Goal: Transaction & Acquisition: Obtain resource

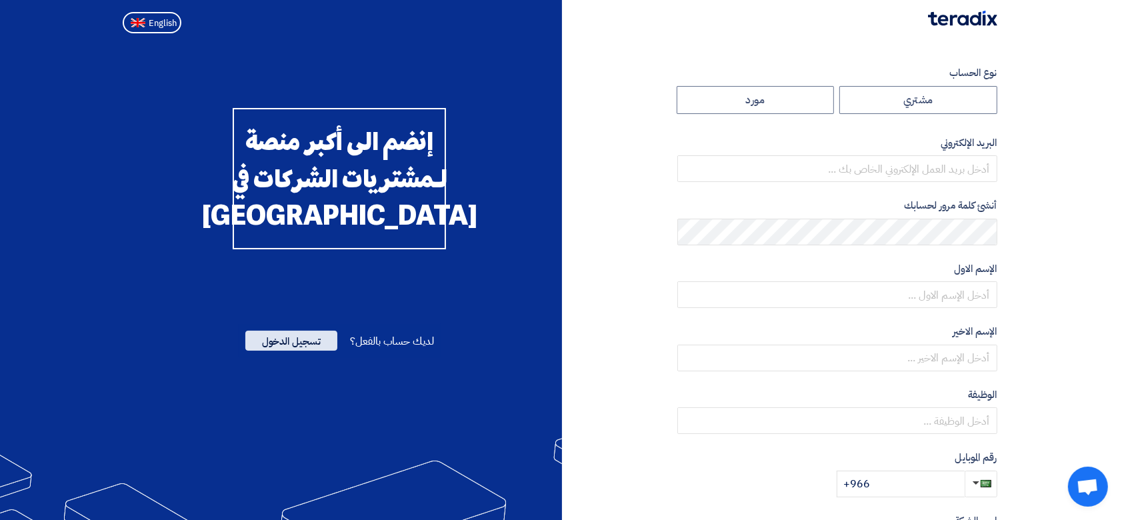
click at [293, 351] on span "تسجيل الدخول" at bounding box center [291, 341] width 92 height 20
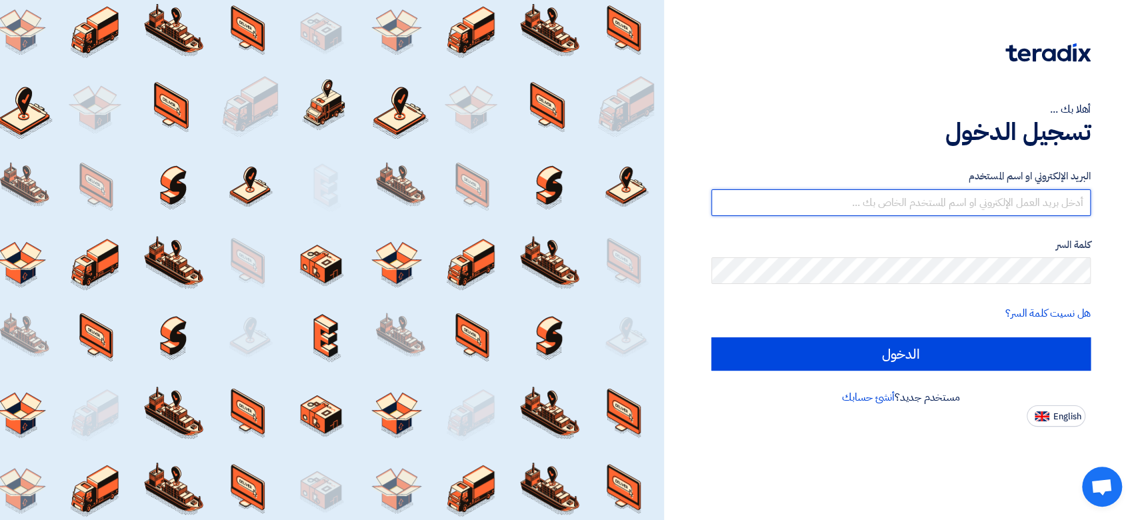
type input "[PERSON_NAME][EMAIL_ADDRESS][DOMAIN_NAME]"
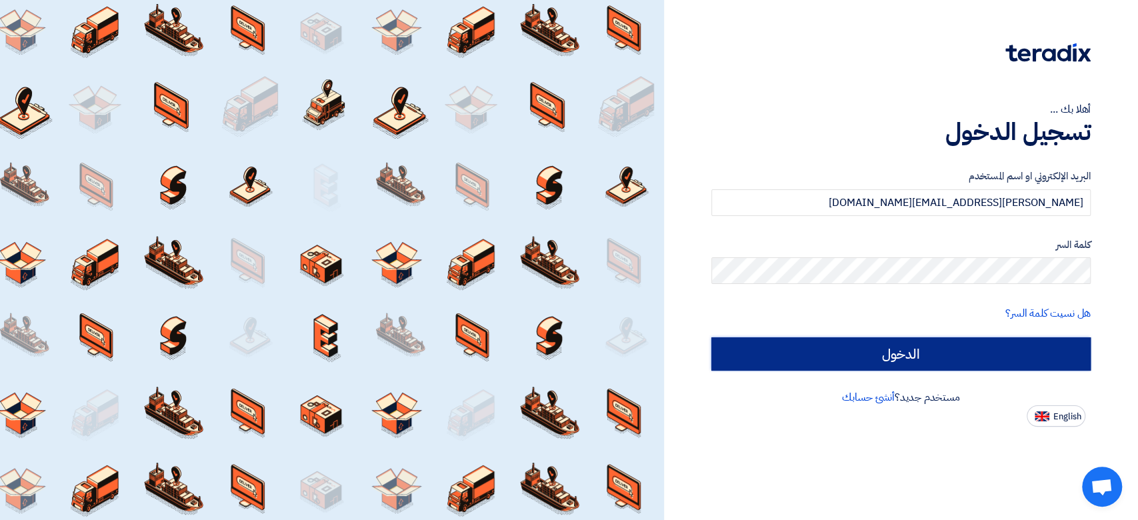
click at [998, 361] on input "الدخول" at bounding box center [901, 353] width 379 height 33
type input "Sign in"
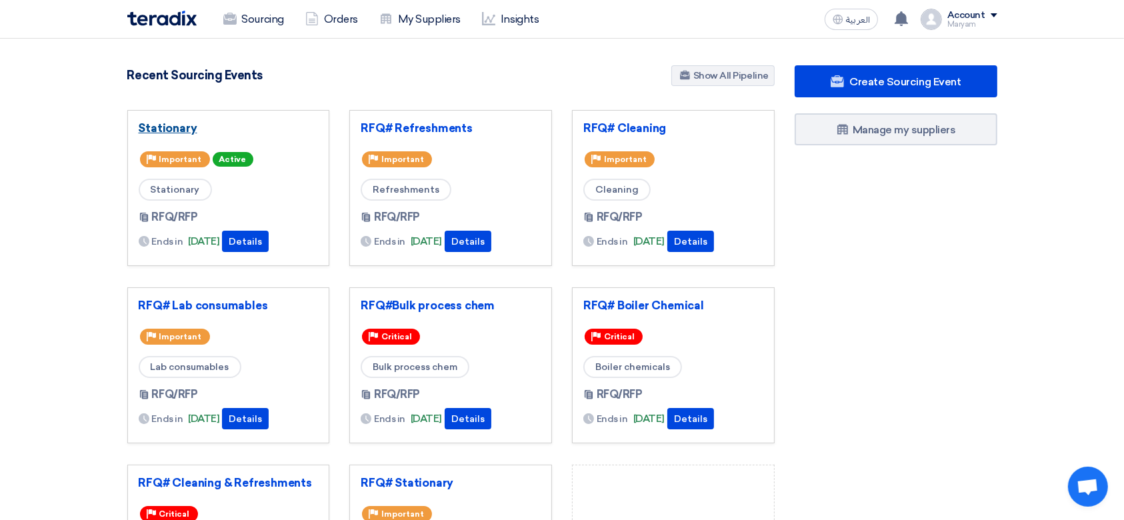
click at [152, 122] on link "Stationary" at bounding box center [229, 127] width 180 height 13
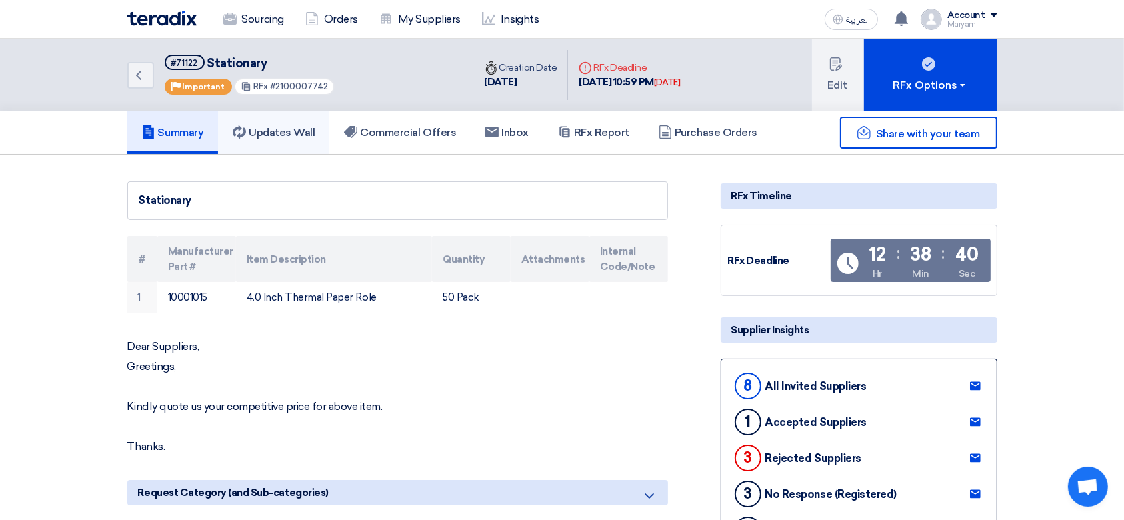
click at [309, 133] on h5 "Updates Wall" at bounding box center [274, 132] width 82 height 13
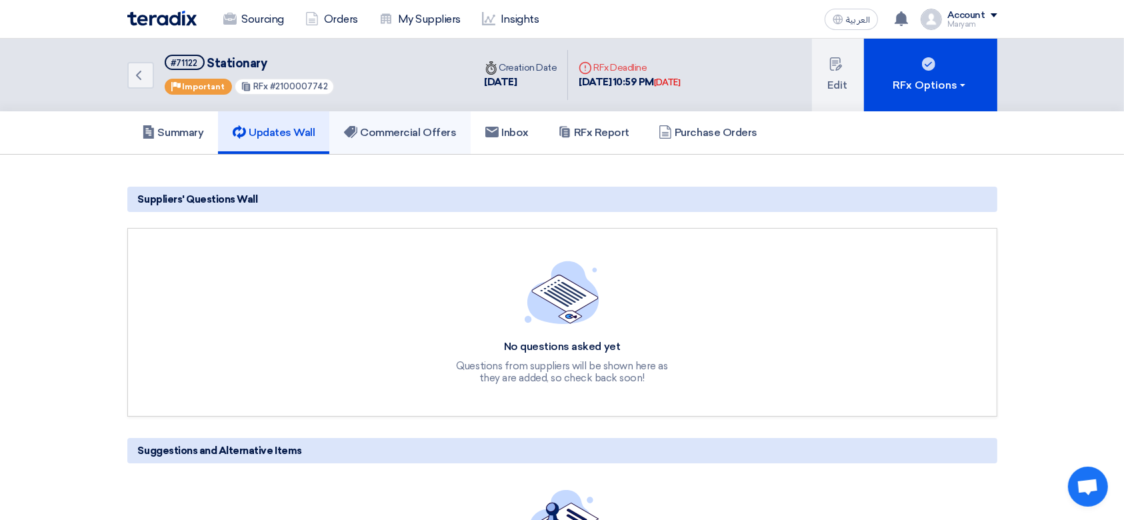
click at [400, 135] on h5 "Commercial Offers" at bounding box center [400, 132] width 112 height 13
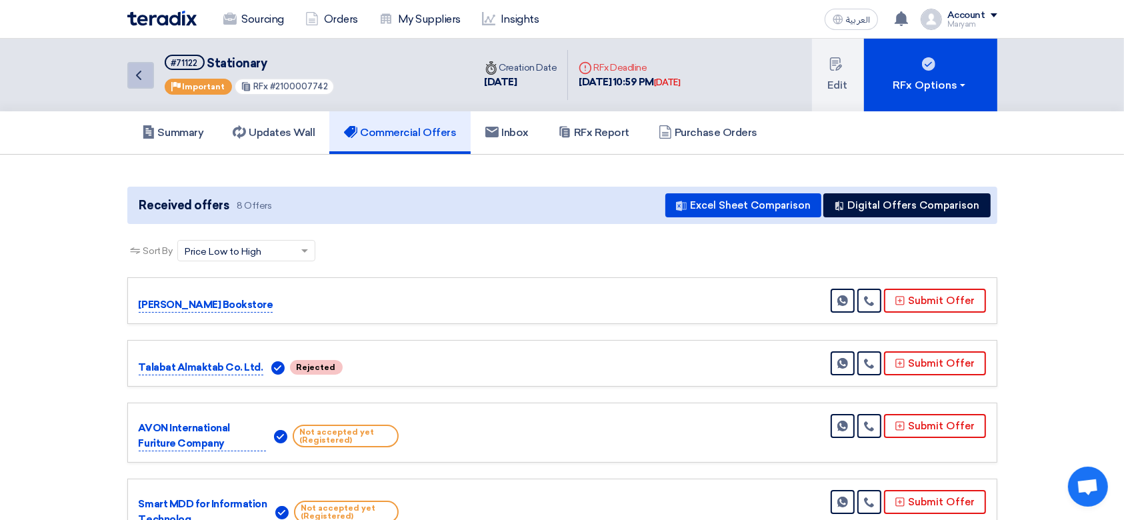
click at [143, 68] on icon "Back" at bounding box center [139, 75] width 16 height 16
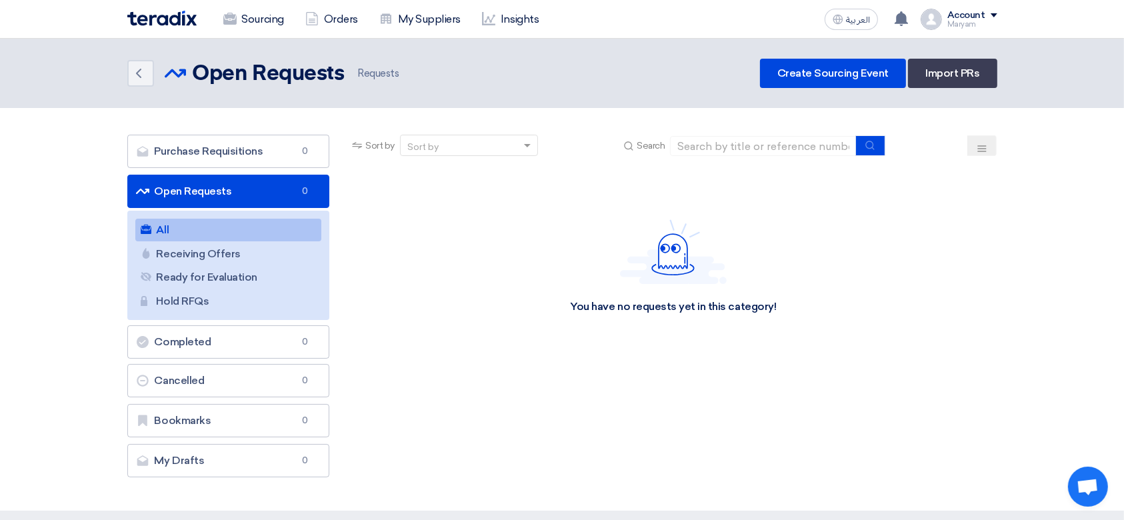
click at [145, 12] on img at bounding box center [161, 18] width 69 height 15
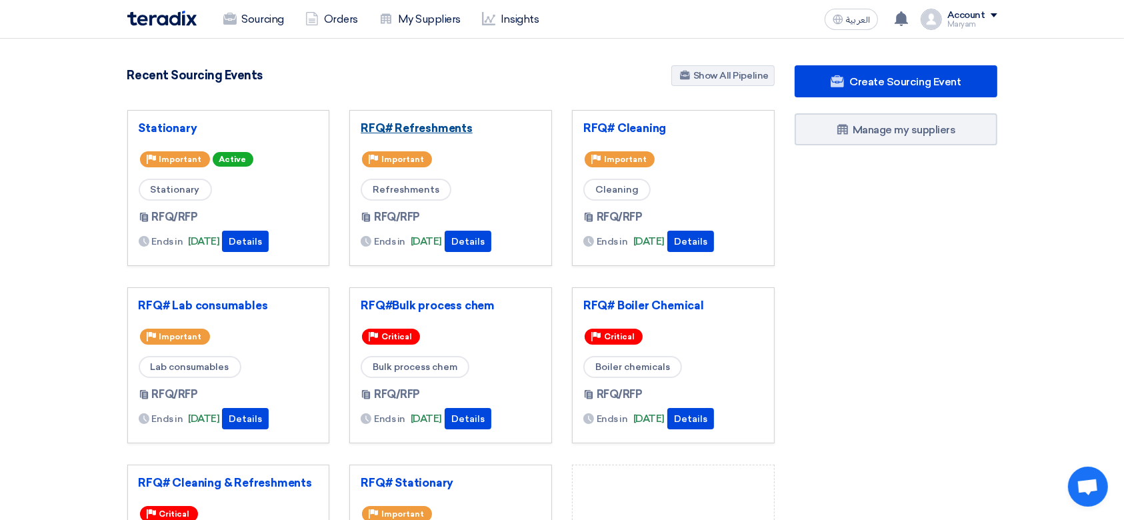
click at [399, 125] on link "RFQ# Refreshments" at bounding box center [451, 127] width 180 height 13
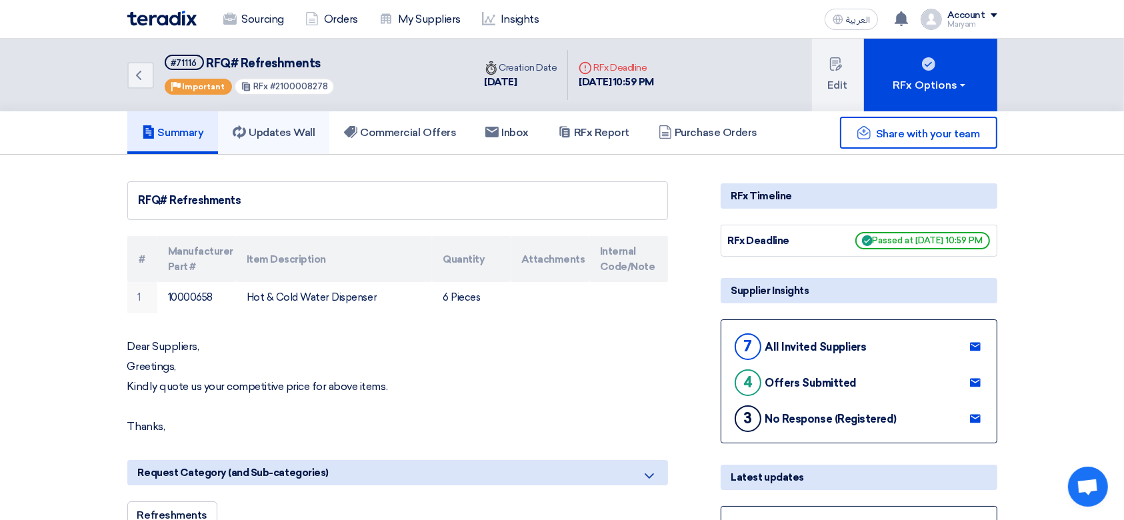
click at [258, 136] on h5 "Updates Wall" at bounding box center [274, 132] width 82 height 13
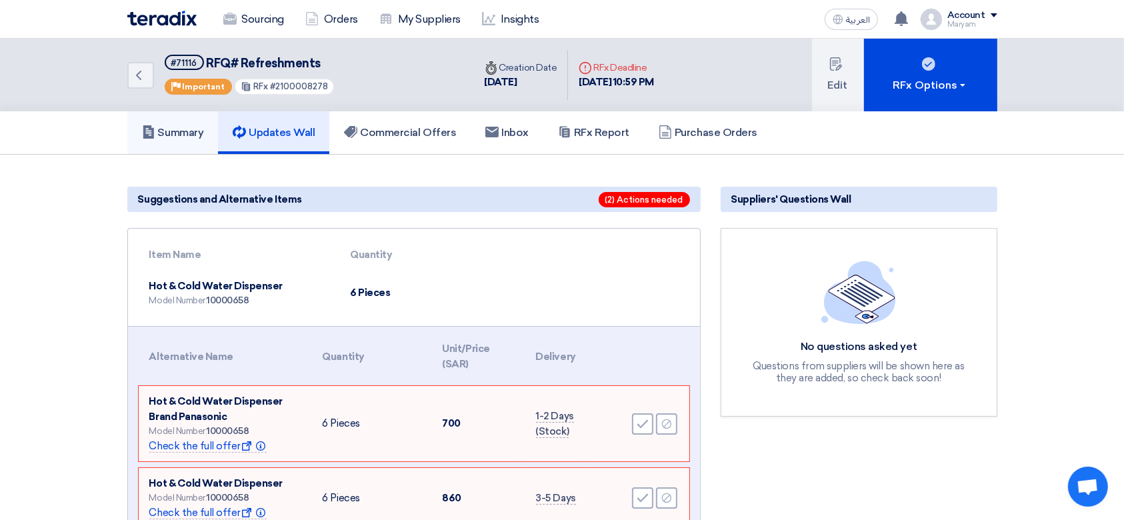
click at [182, 133] on h5 "Summary" at bounding box center [173, 132] width 62 height 13
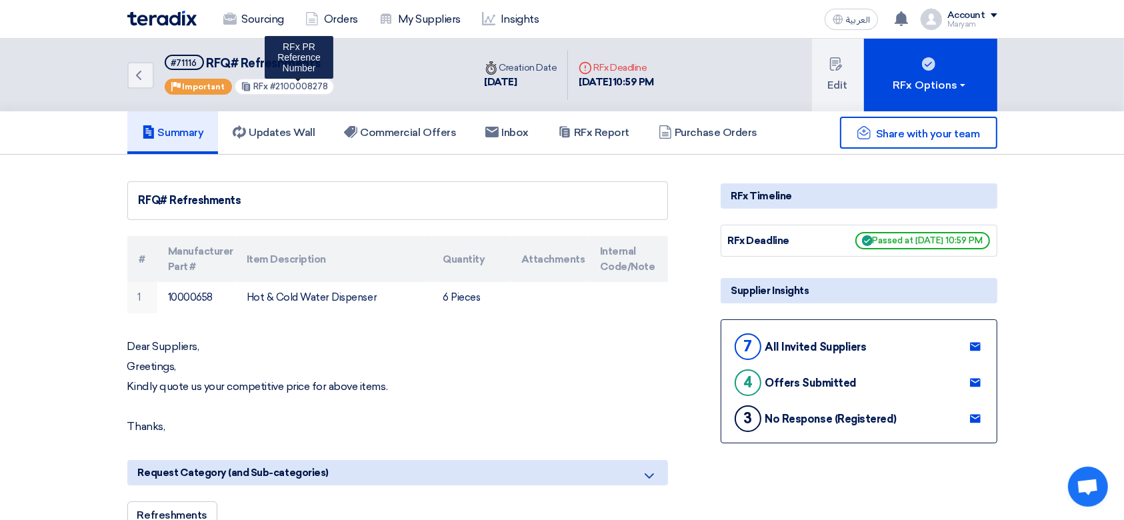
click at [282, 86] on span "#2100008278" at bounding box center [299, 86] width 58 height 10
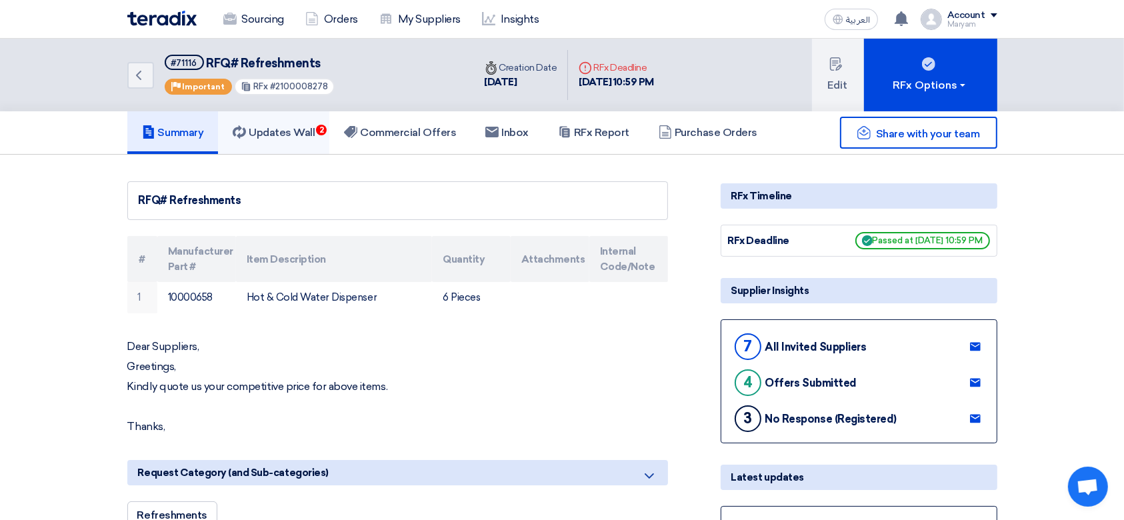
click at [283, 126] on h5 "Updates Wall 2" at bounding box center [274, 132] width 82 height 13
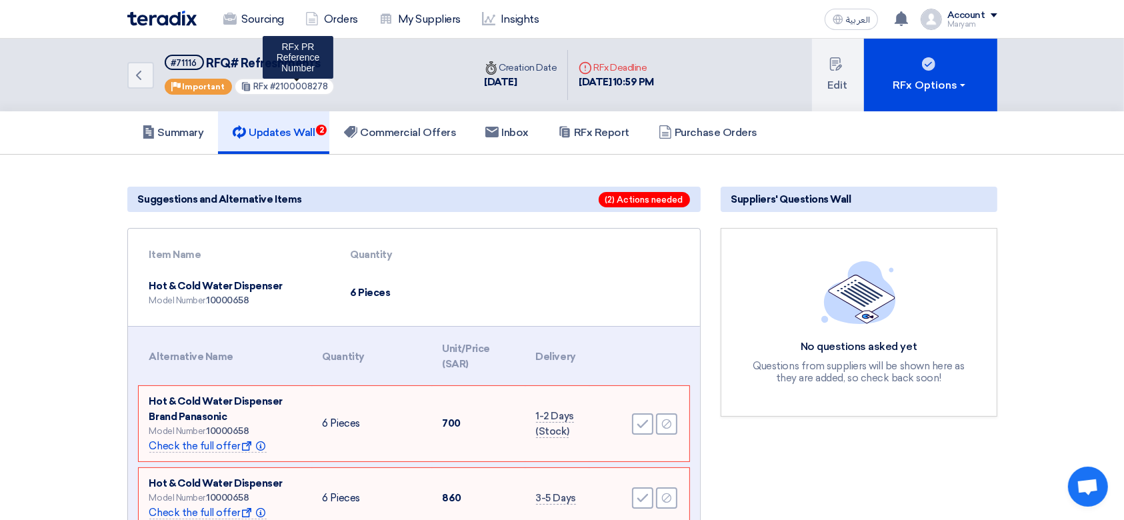
click at [273, 81] on span "#2100008278" at bounding box center [299, 86] width 58 height 10
drag, startPoint x: 273, startPoint y: 84, endPoint x: 283, endPoint y: 85, distance: 9.4
click at [283, 85] on span "#2100008278" at bounding box center [299, 86] width 58 height 10
click at [300, 83] on span "#2100008278" at bounding box center [299, 86] width 58 height 10
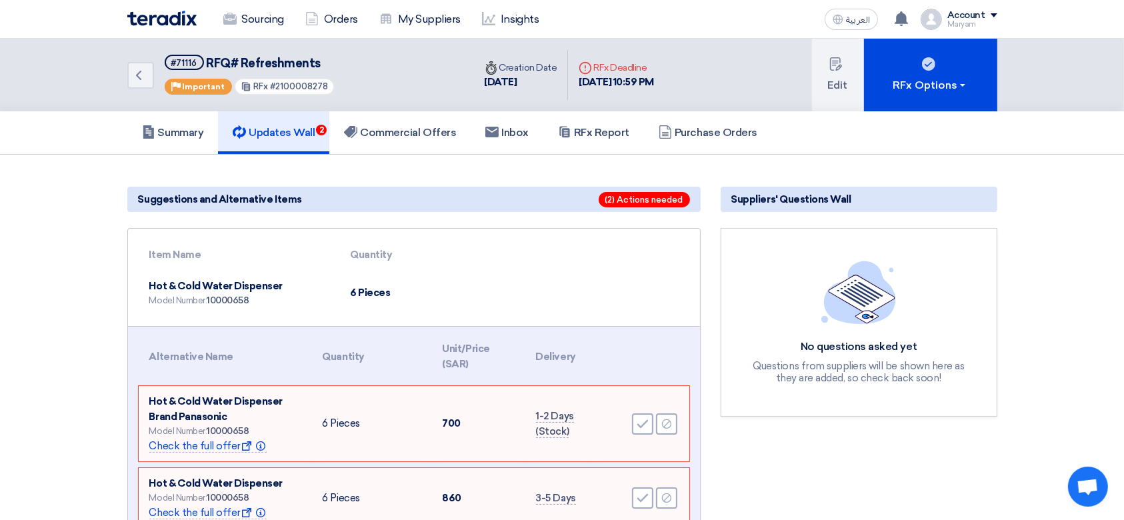
copy span "2100008278"
click at [174, 137] on h5 "Summary" at bounding box center [173, 132] width 62 height 13
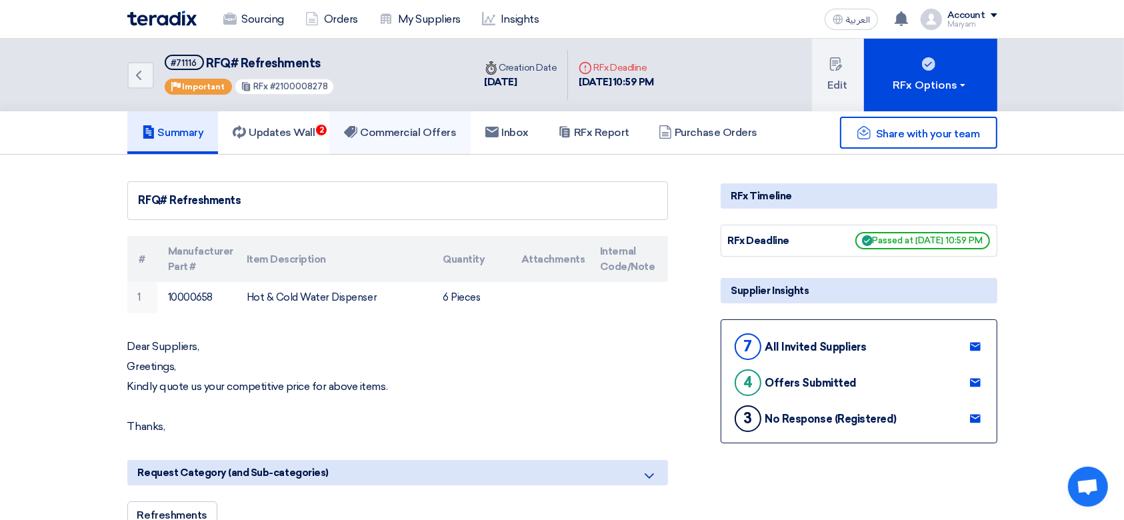
click at [423, 123] on link "Commercial Offers" at bounding box center [399, 132] width 141 height 43
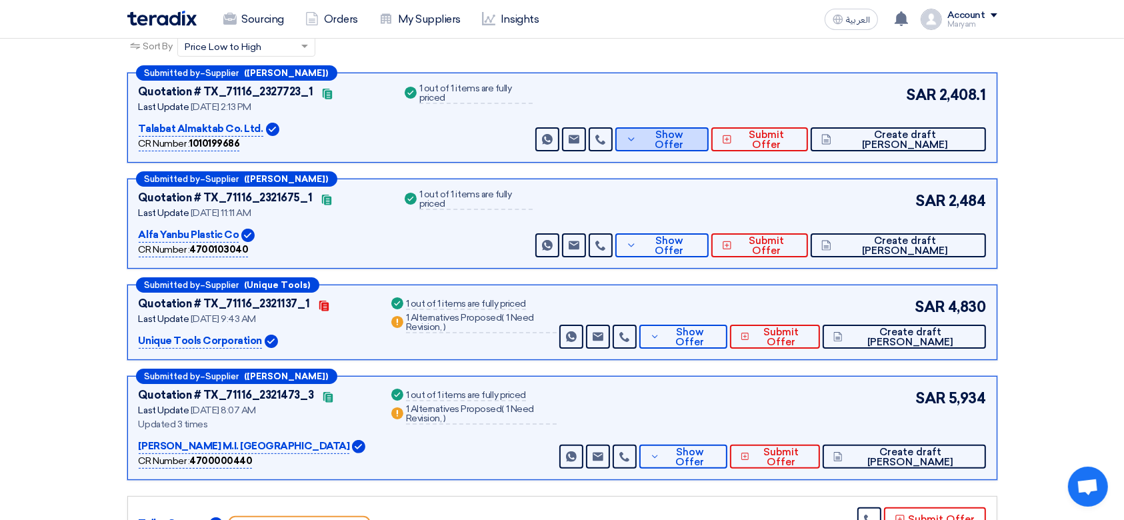
scroll to position [177, 0]
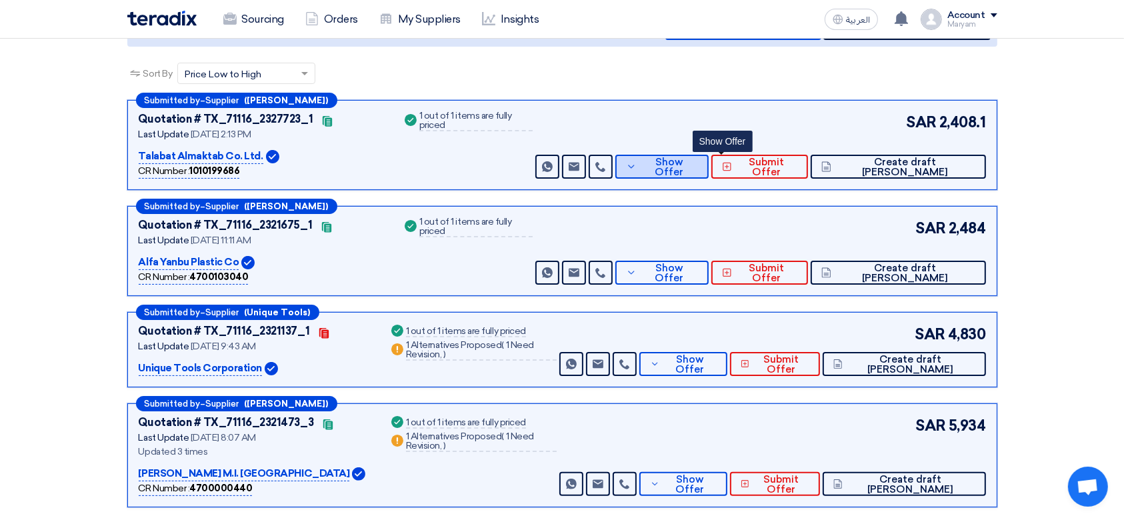
click at [709, 174] on button "Show Offer" at bounding box center [662, 167] width 93 height 24
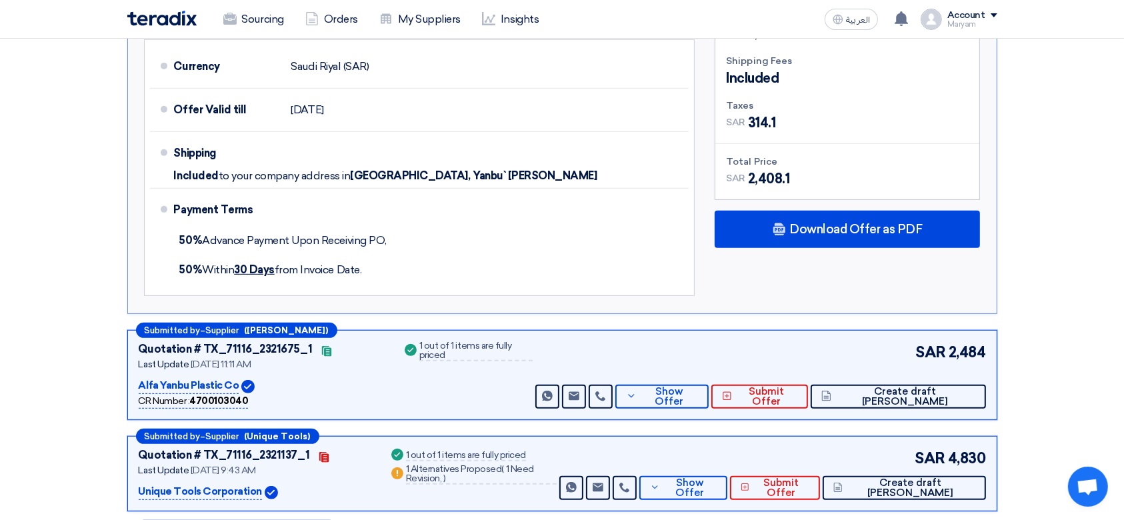
scroll to position [444, 0]
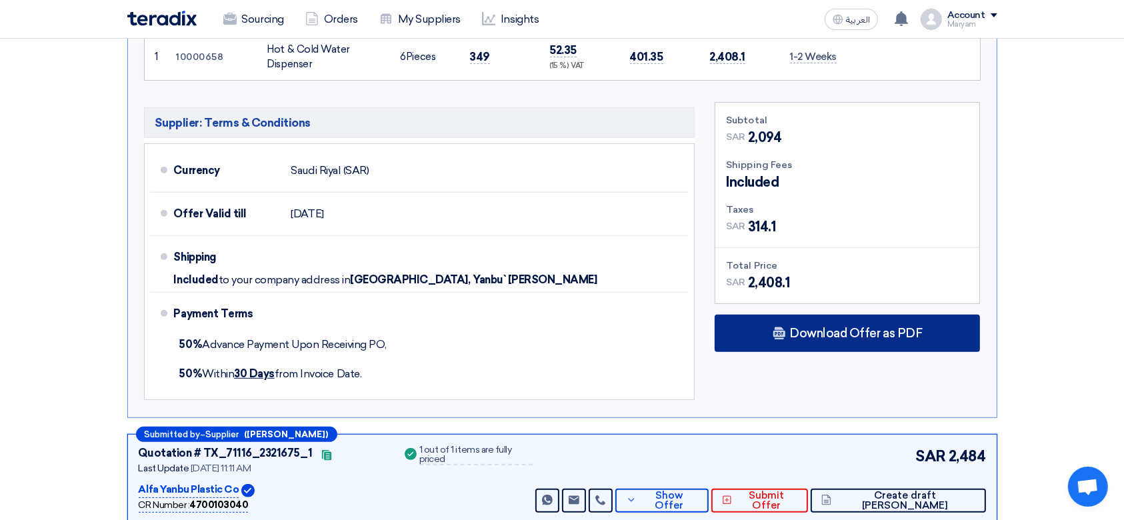
click at [854, 329] on span "Download Offer as PDF" at bounding box center [856, 333] width 133 height 12
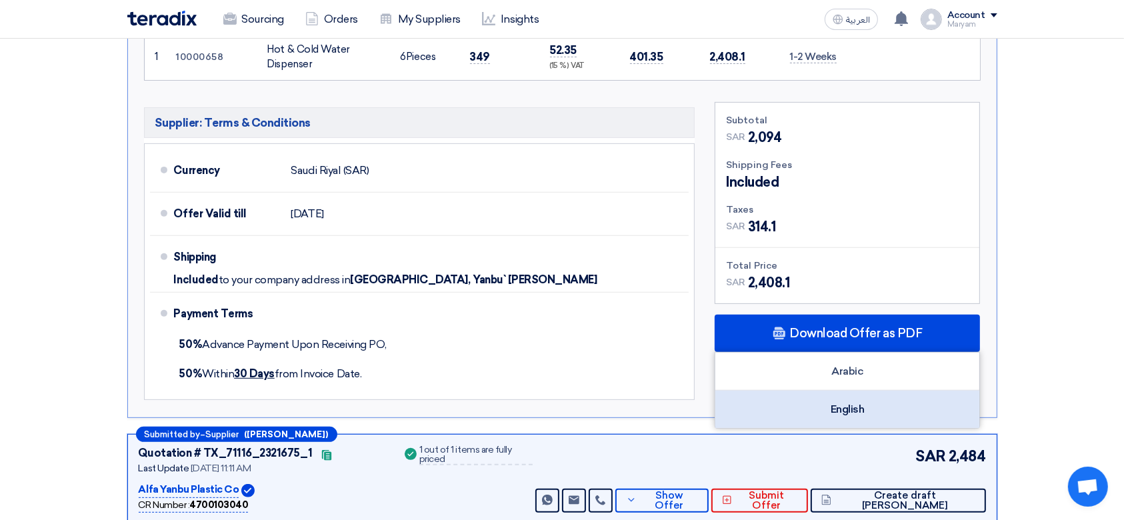
click at [818, 403] on div "English" at bounding box center [848, 409] width 264 height 37
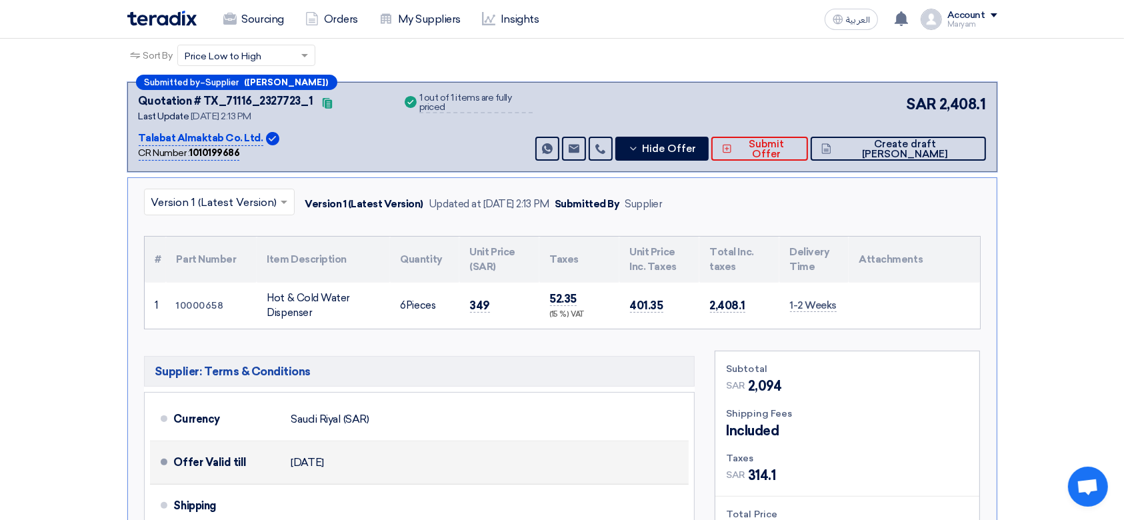
scroll to position [0, 0]
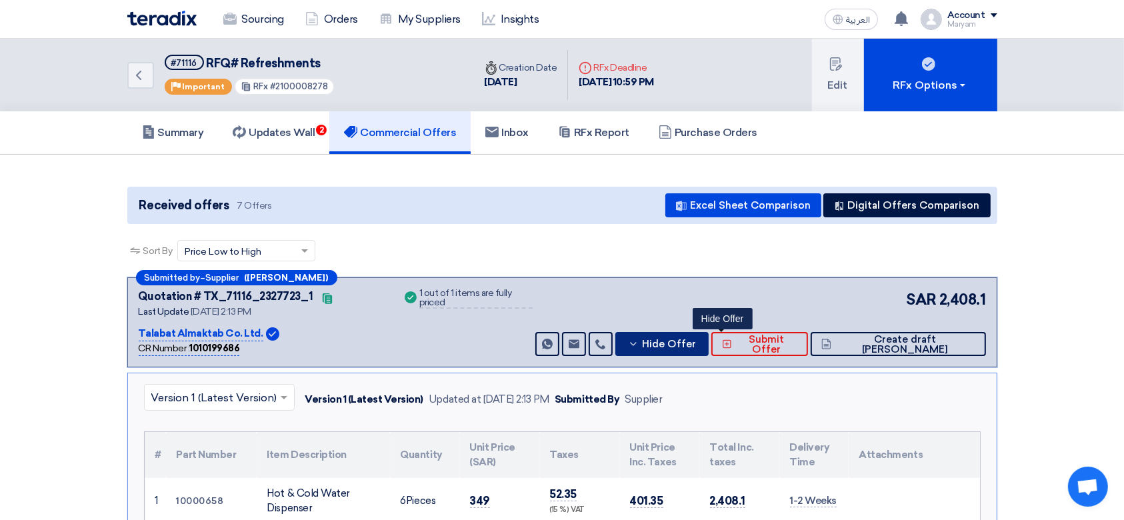
click at [639, 340] on icon at bounding box center [633, 344] width 11 height 11
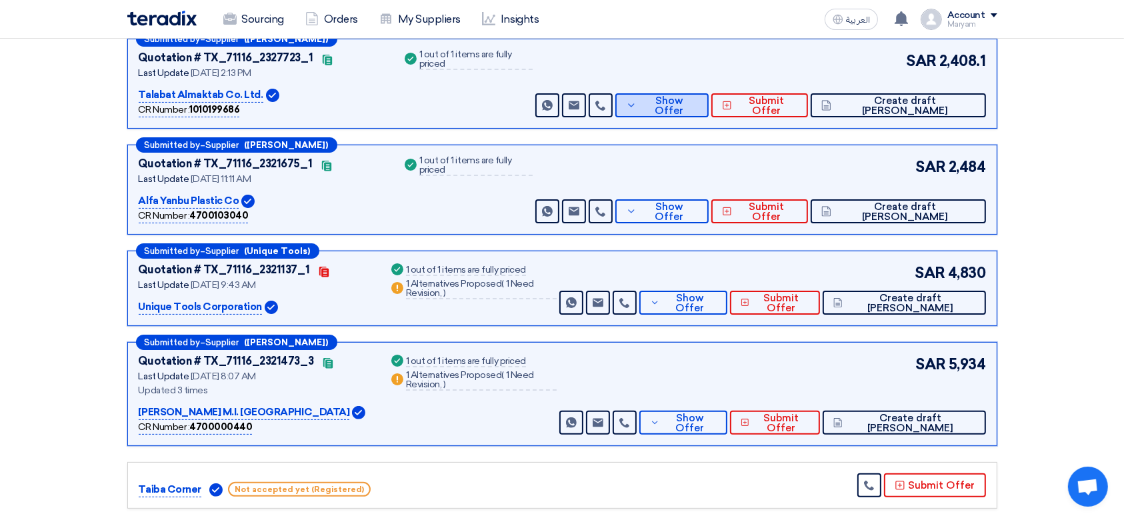
scroll to position [267, 0]
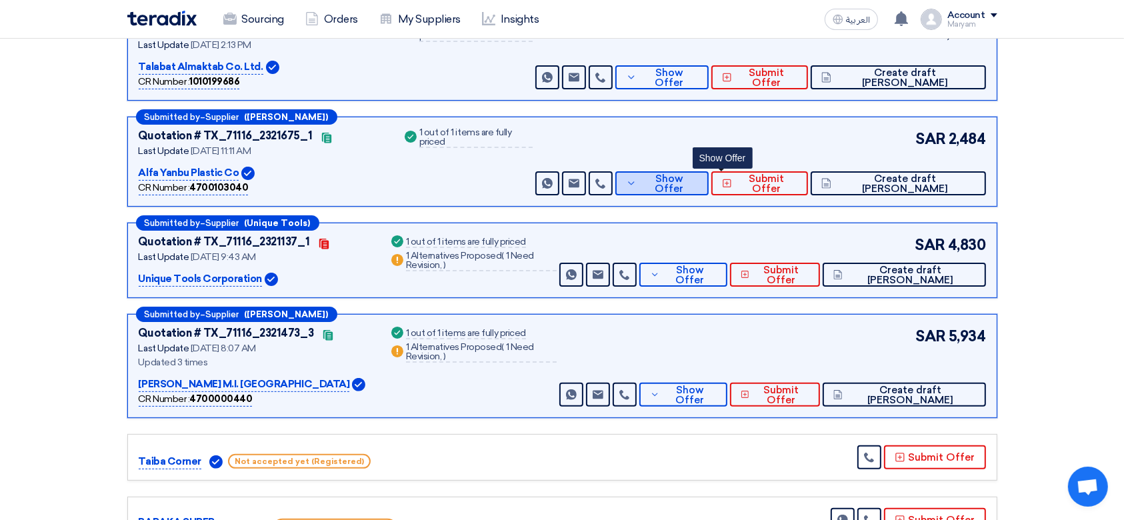
click at [698, 186] on span "Show Offer" at bounding box center [669, 184] width 58 height 20
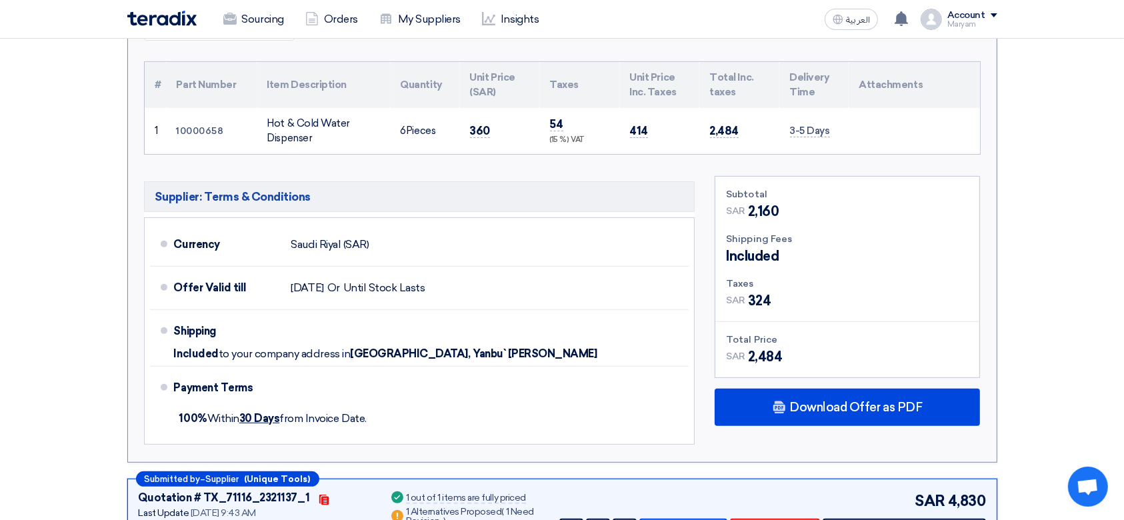
scroll to position [622, 0]
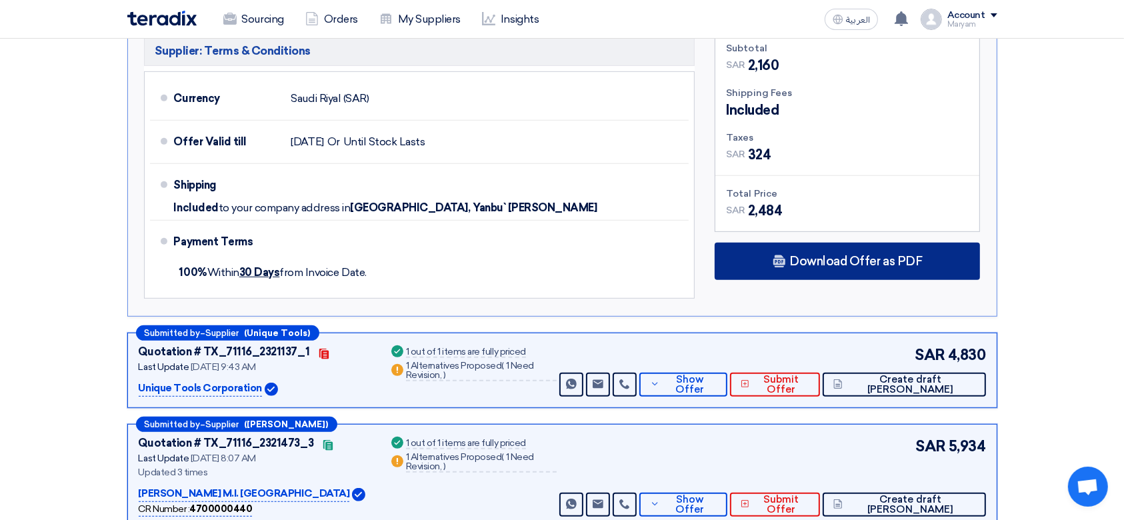
click at [914, 259] on span "Download Offer as PDF" at bounding box center [856, 261] width 133 height 12
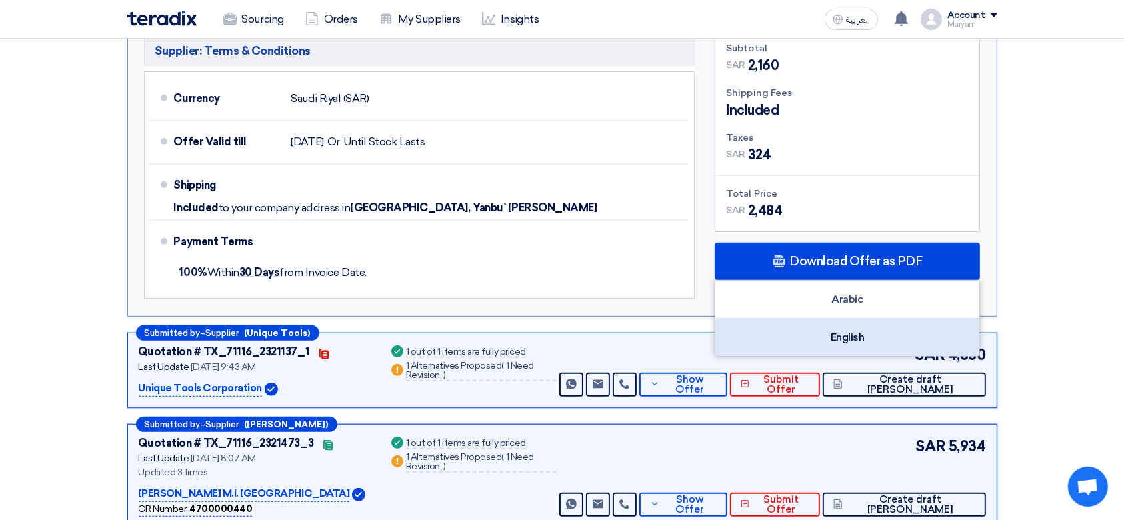
click at [829, 323] on div "English" at bounding box center [848, 337] width 264 height 37
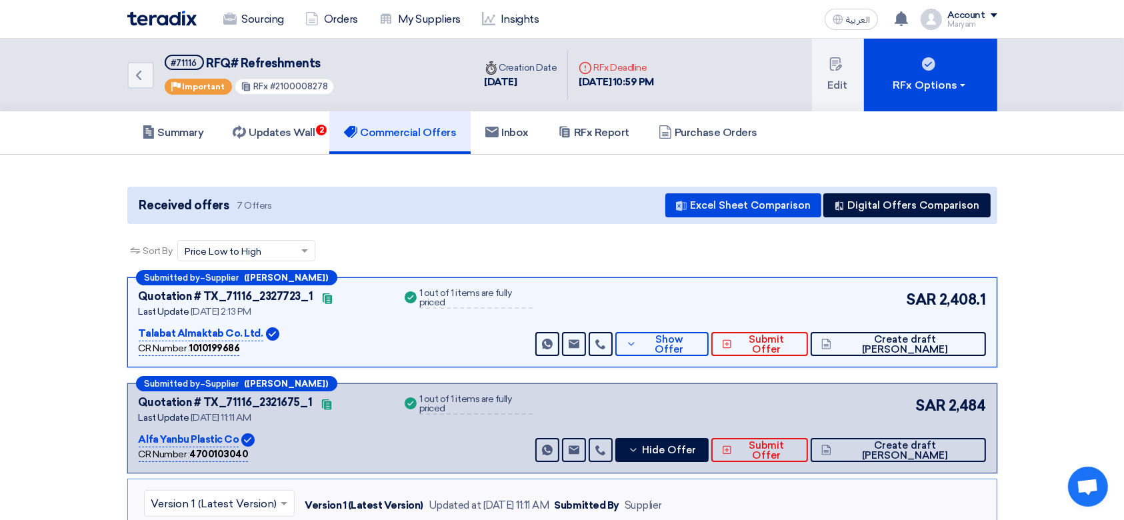
scroll to position [177, 0]
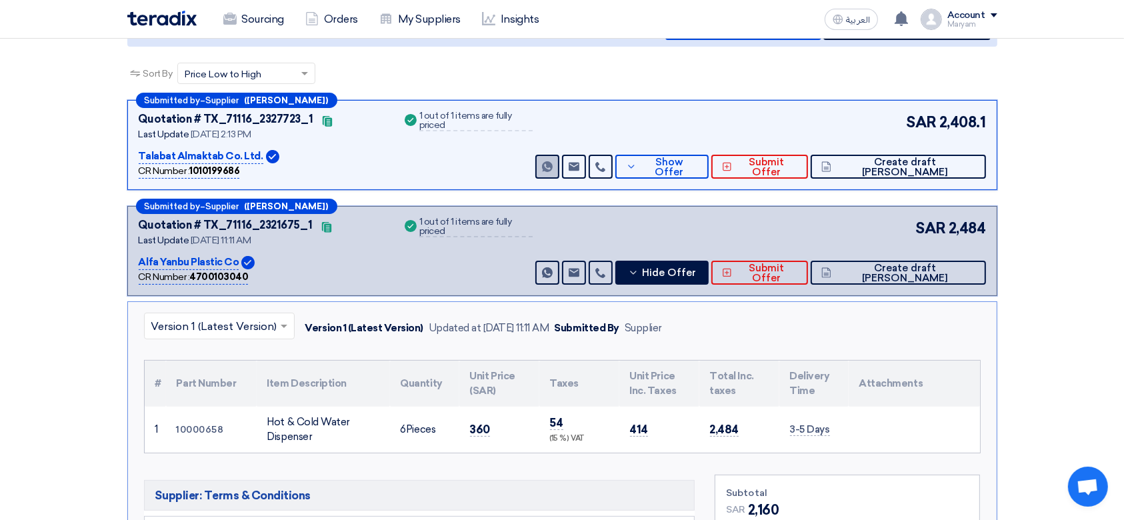
click at [553, 163] on use at bounding box center [547, 166] width 11 height 11
click at [553, 268] on use at bounding box center [547, 272] width 11 height 11
click at [207, 223] on div "Quotation # TX_71116_2321675_1" at bounding box center [226, 225] width 174 height 16
copy div "TX_71116_2321675_1"
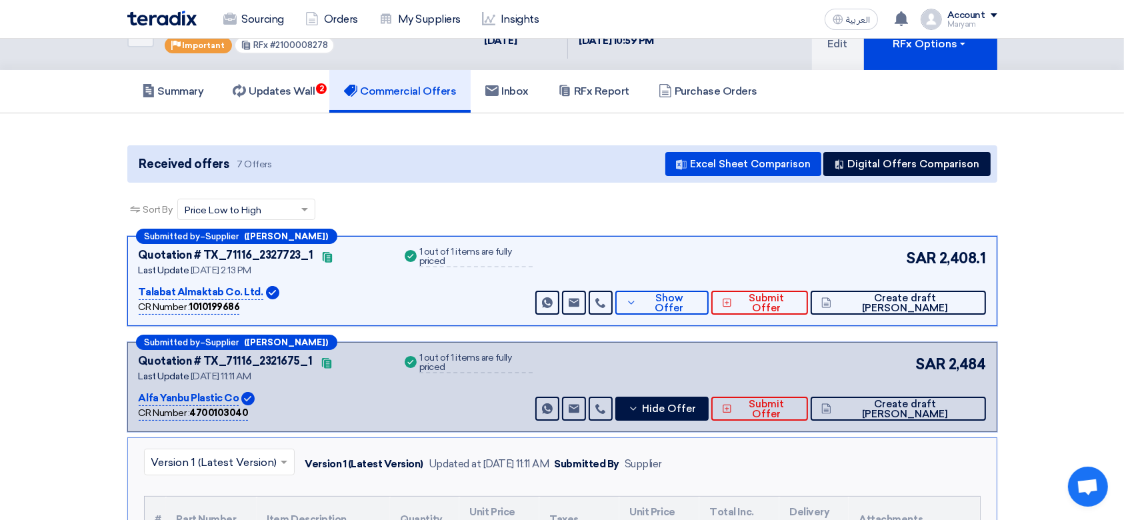
scroll to position [0, 0]
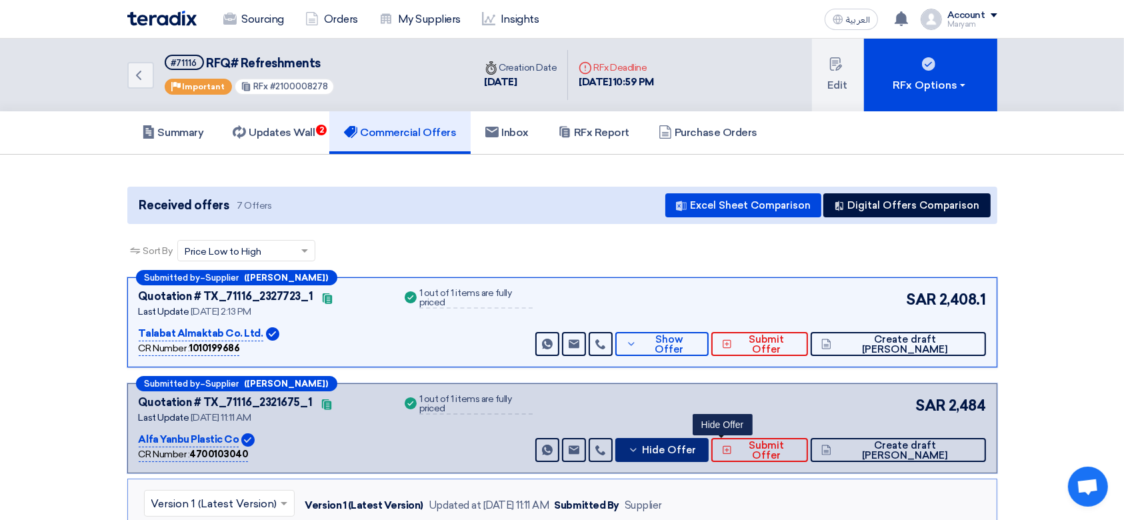
click at [688, 451] on button "Hide Offer" at bounding box center [662, 450] width 93 height 24
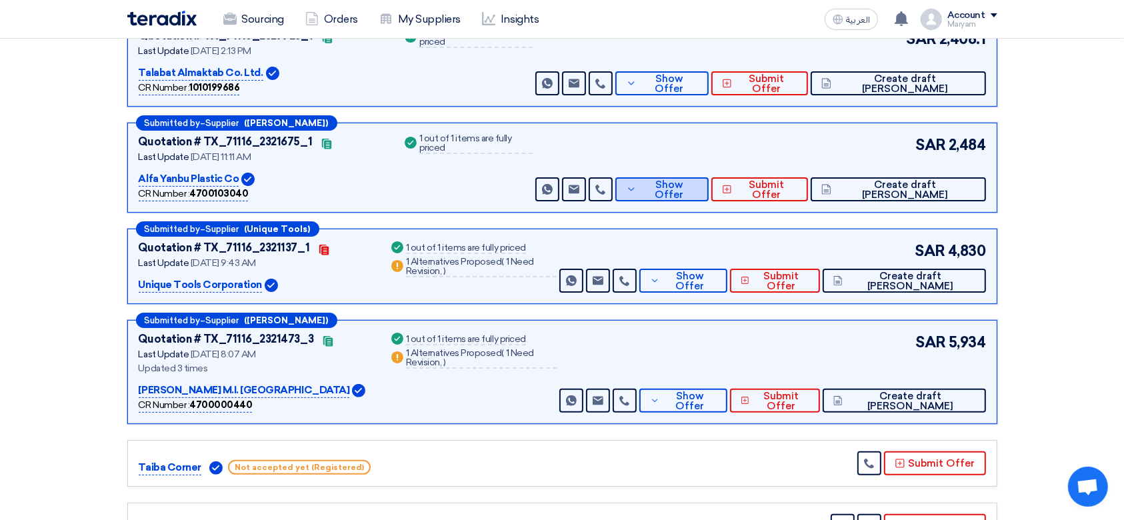
scroll to position [267, 0]
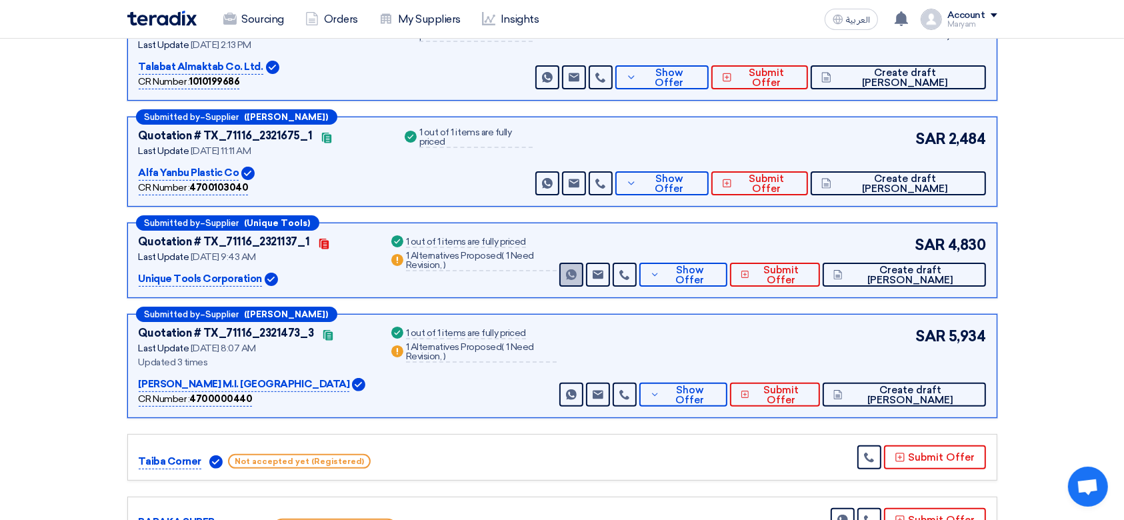
click at [584, 269] on link "Send Message" at bounding box center [572, 275] width 24 height 24
